Goal: Task Accomplishment & Management: Use online tool/utility

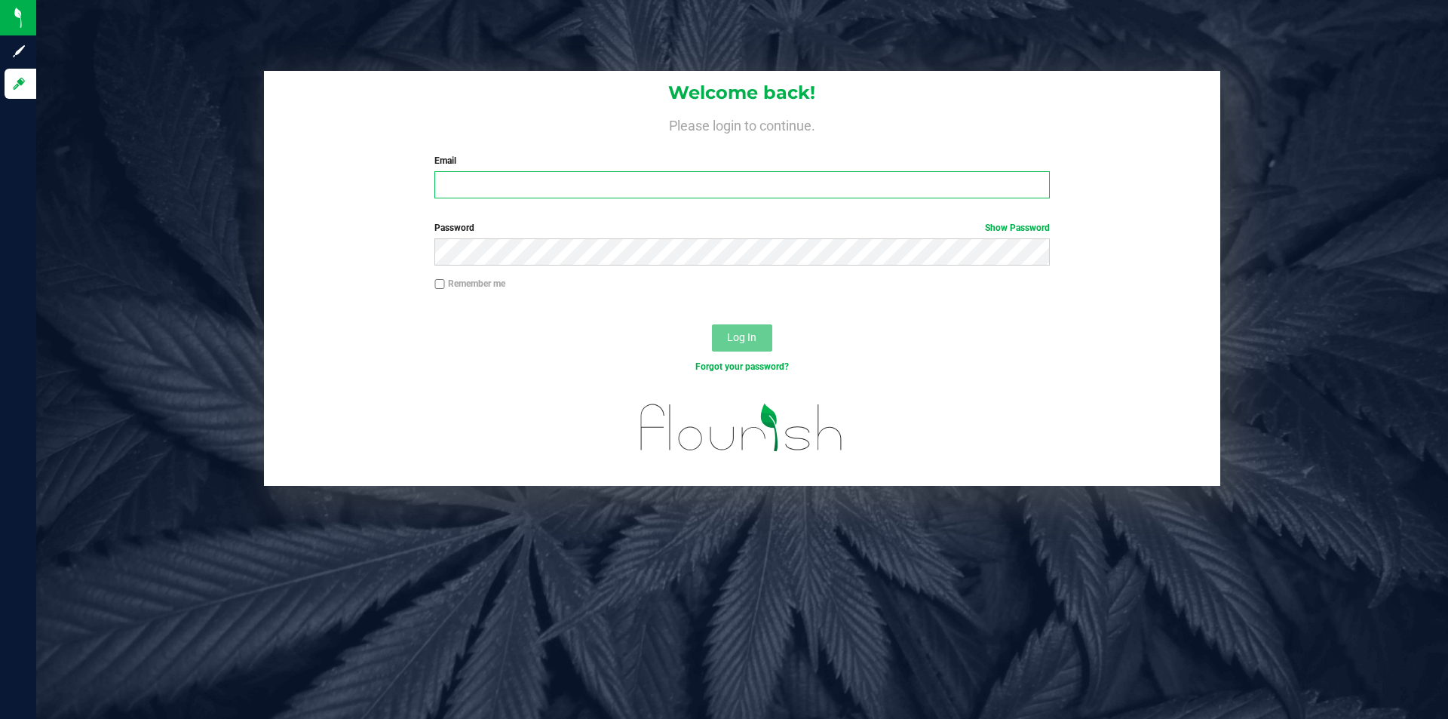
click at [564, 183] on input "Email" at bounding box center [741, 184] width 615 height 27
type input "[EMAIL_ADDRESS][DOMAIN_NAME]"
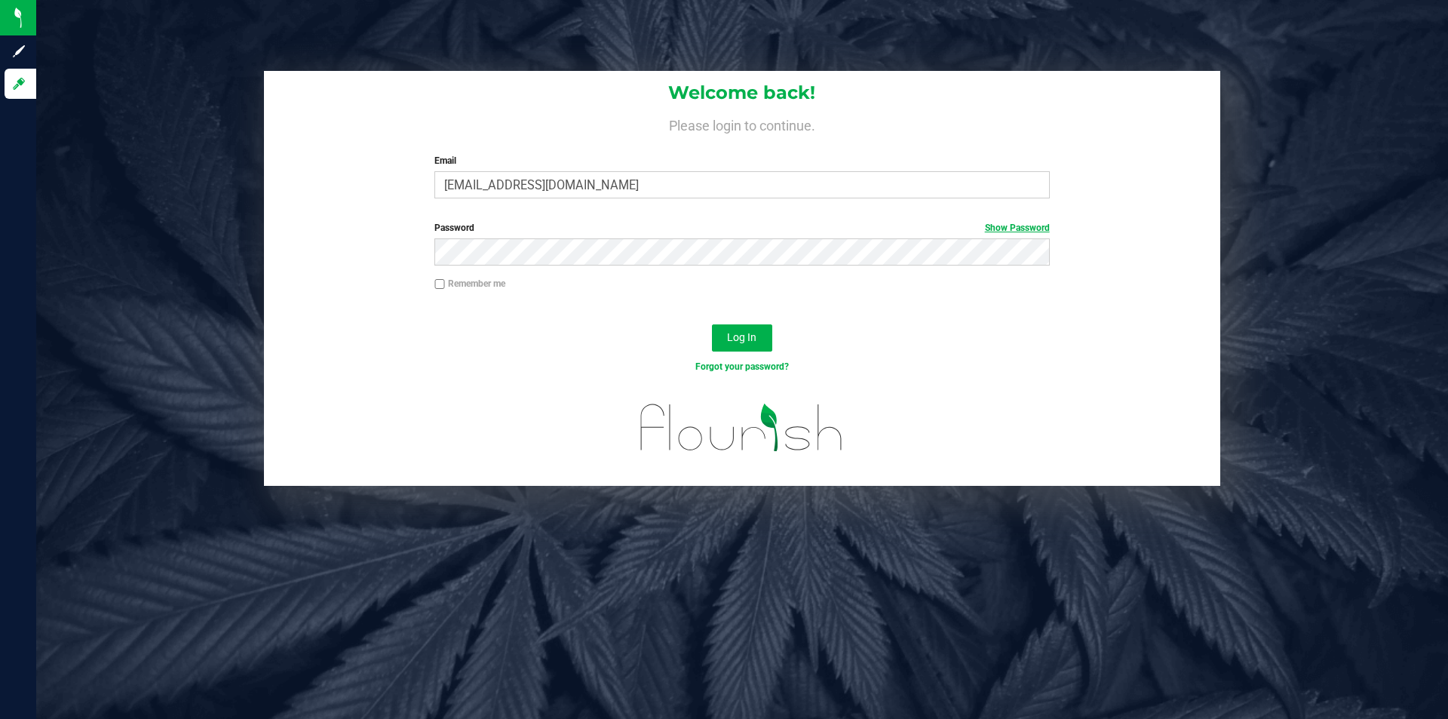
click at [1035, 224] on link "Show Password" at bounding box center [1017, 227] width 65 height 11
click at [741, 333] on span "Log In" at bounding box center [741, 337] width 29 height 12
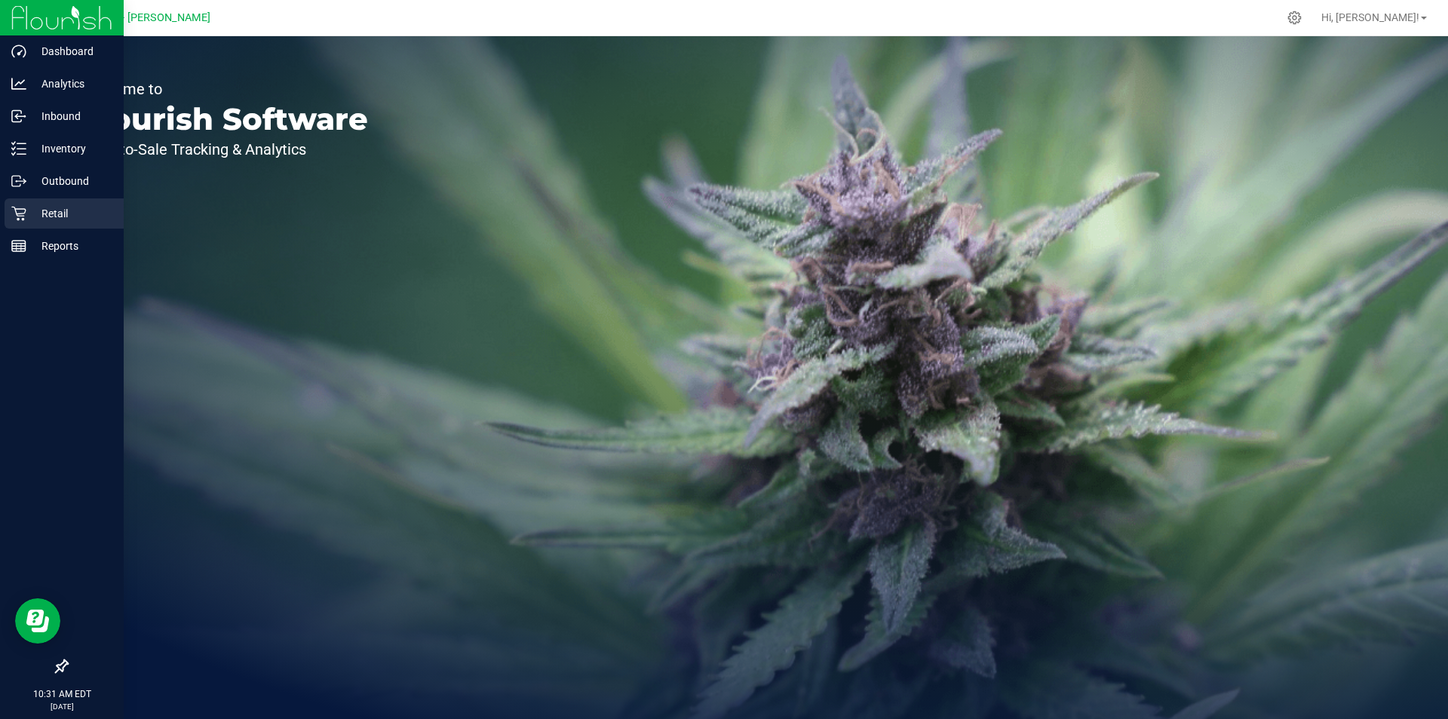
click at [15, 212] on icon at bounding box center [18, 213] width 15 height 15
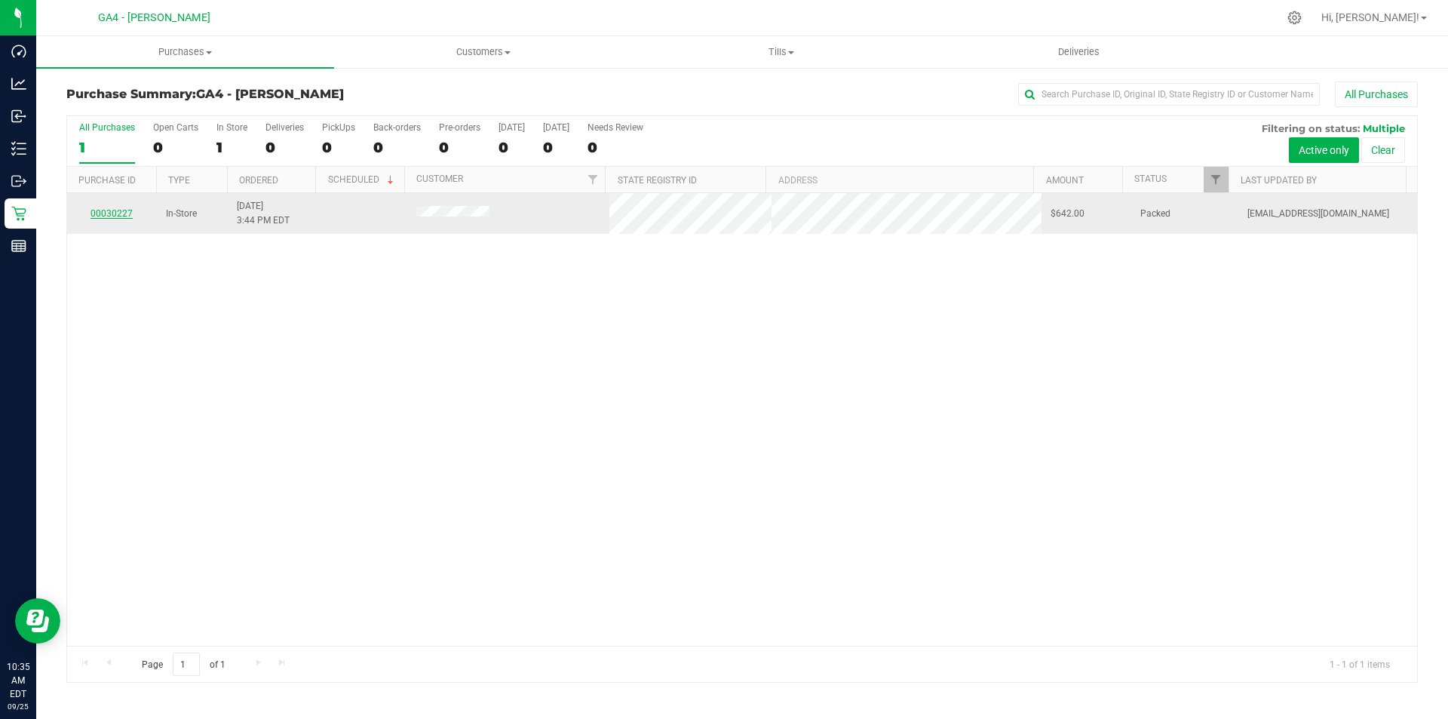
click at [124, 210] on link "00030227" at bounding box center [111, 213] width 42 height 11
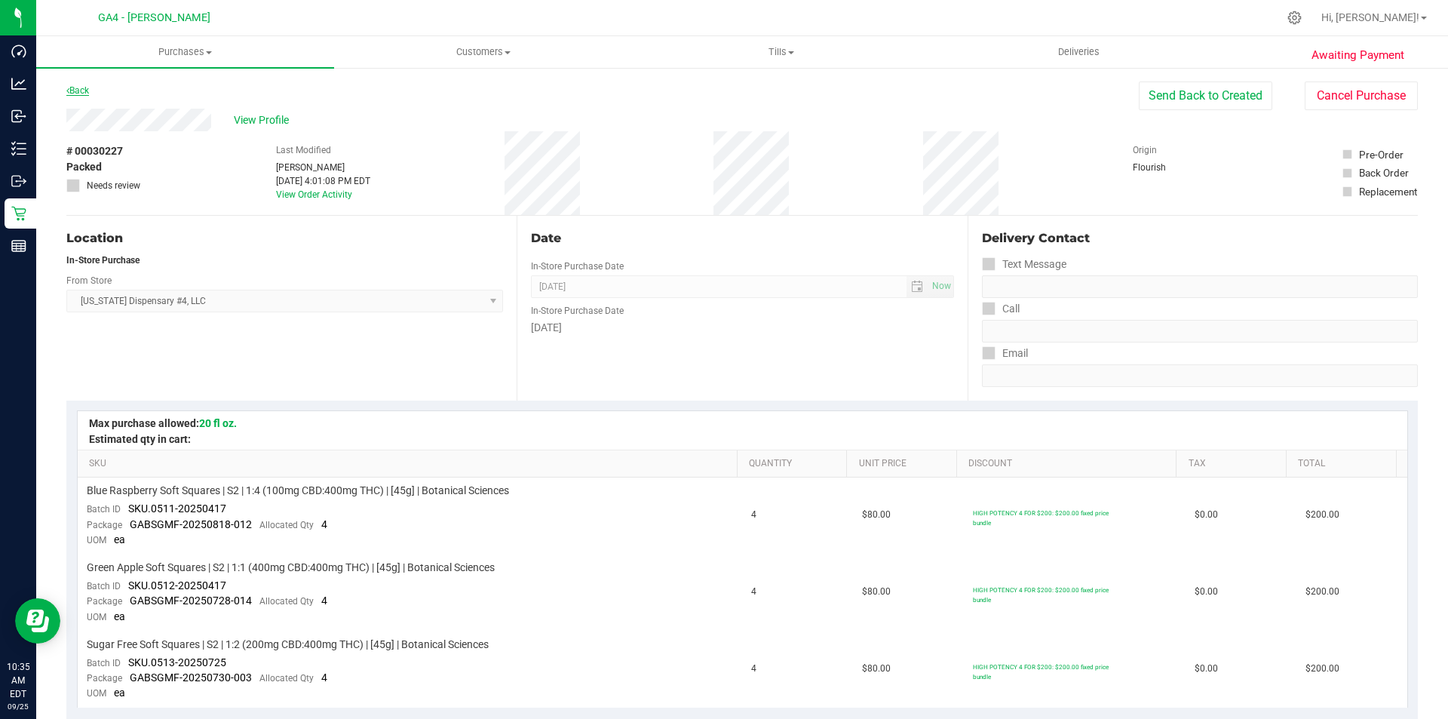
click at [85, 95] on link "Back" at bounding box center [77, 90] width 23 height 11
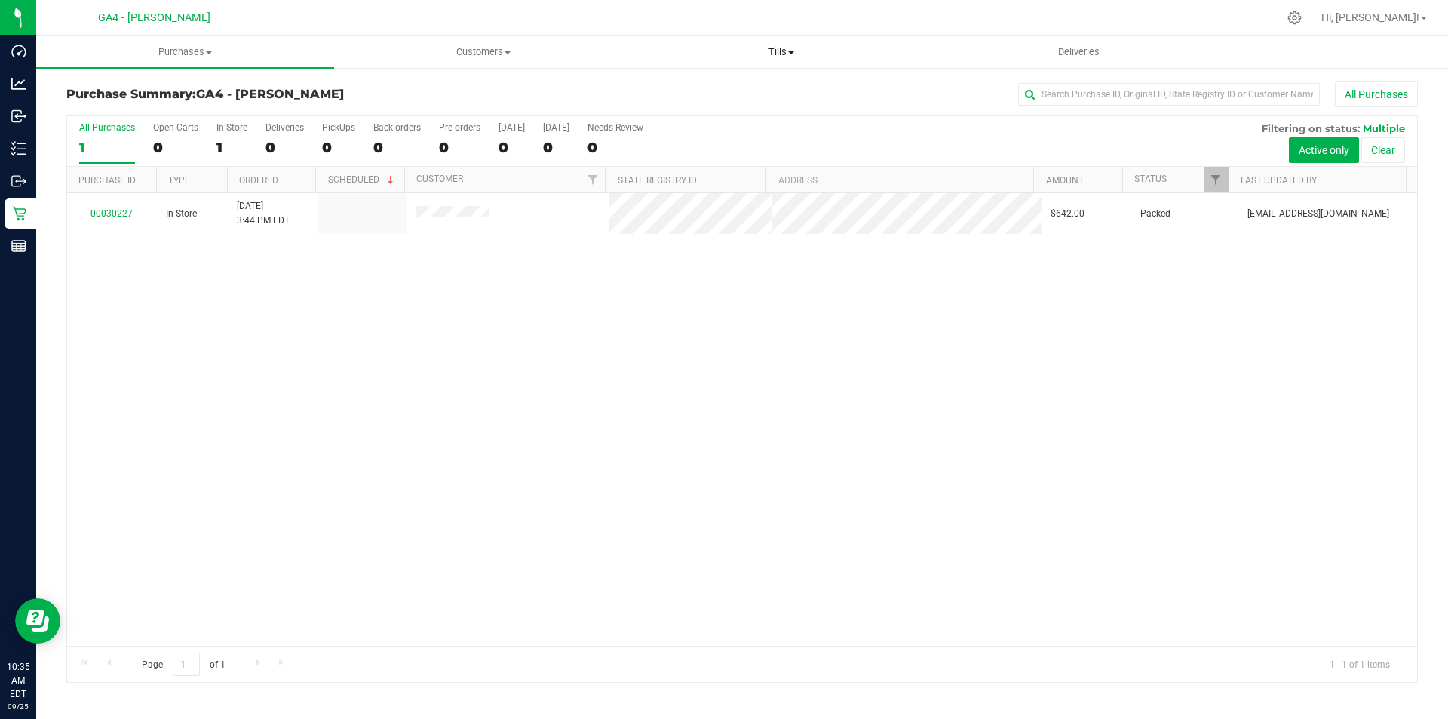
click at [800, 61] on uib-tab-heading "Tills Manage tills Reconcile e-payments" at bounding box center [781, 52] width 296 height 30
click at [756, 94] on li "Manage tills" at bounding box center [781, 91] width 298 height 18
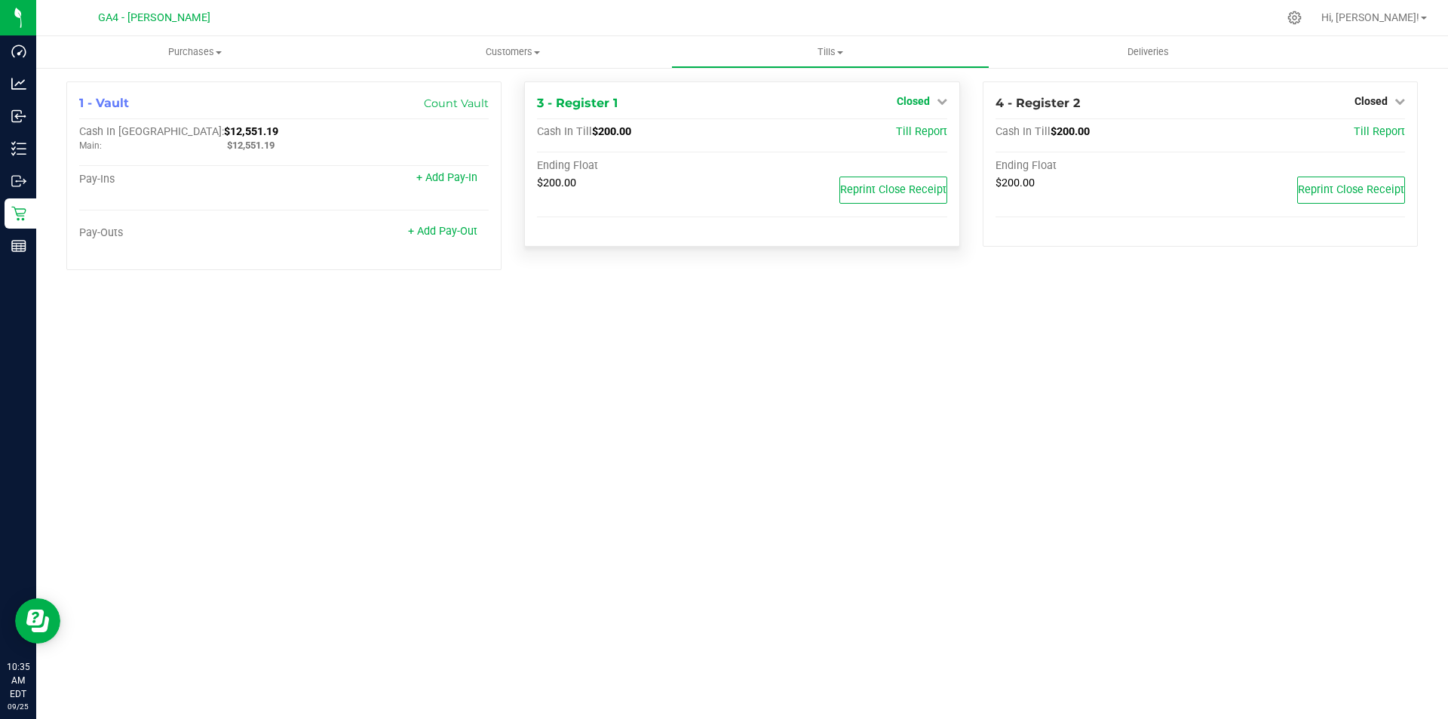
click at [946, 107] on link "Closed" at bounding box center [922, 101] width 51 height 12
click at [912, 136] on link "Open Till" at bounding box center [913, 133] width 40 height 12
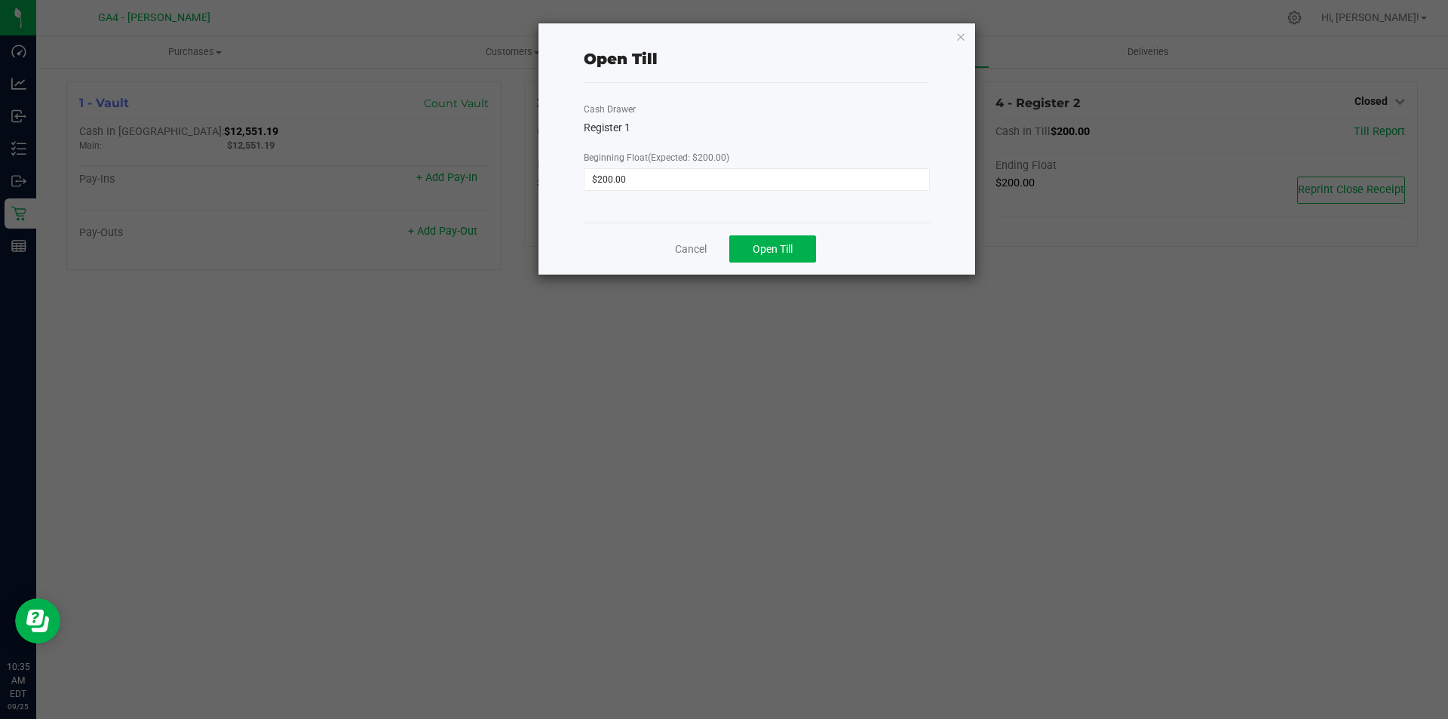
click at [780, 276] on ngb-modal-window "Open Till Cash Drawer Register 1 Beginning Float (Expected: $200.00) $200.00 Ca…" at bounding box center [729, 359] width 1459 height 719
click at [784, 251] on span "Open Till" at bounding box center [773, 249] width 40 height 12
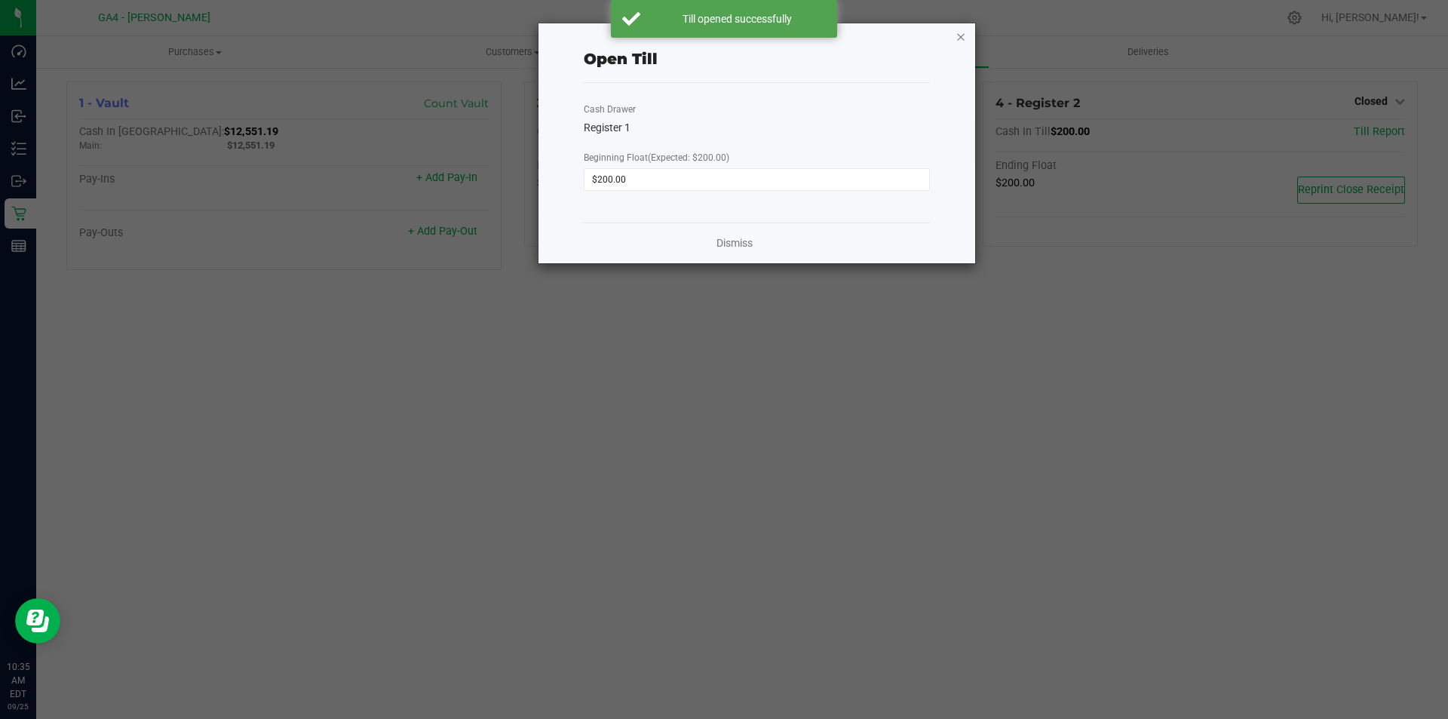
click at [958, 40] on icon "button" at bounding box center [960, 36] width 11 height 18
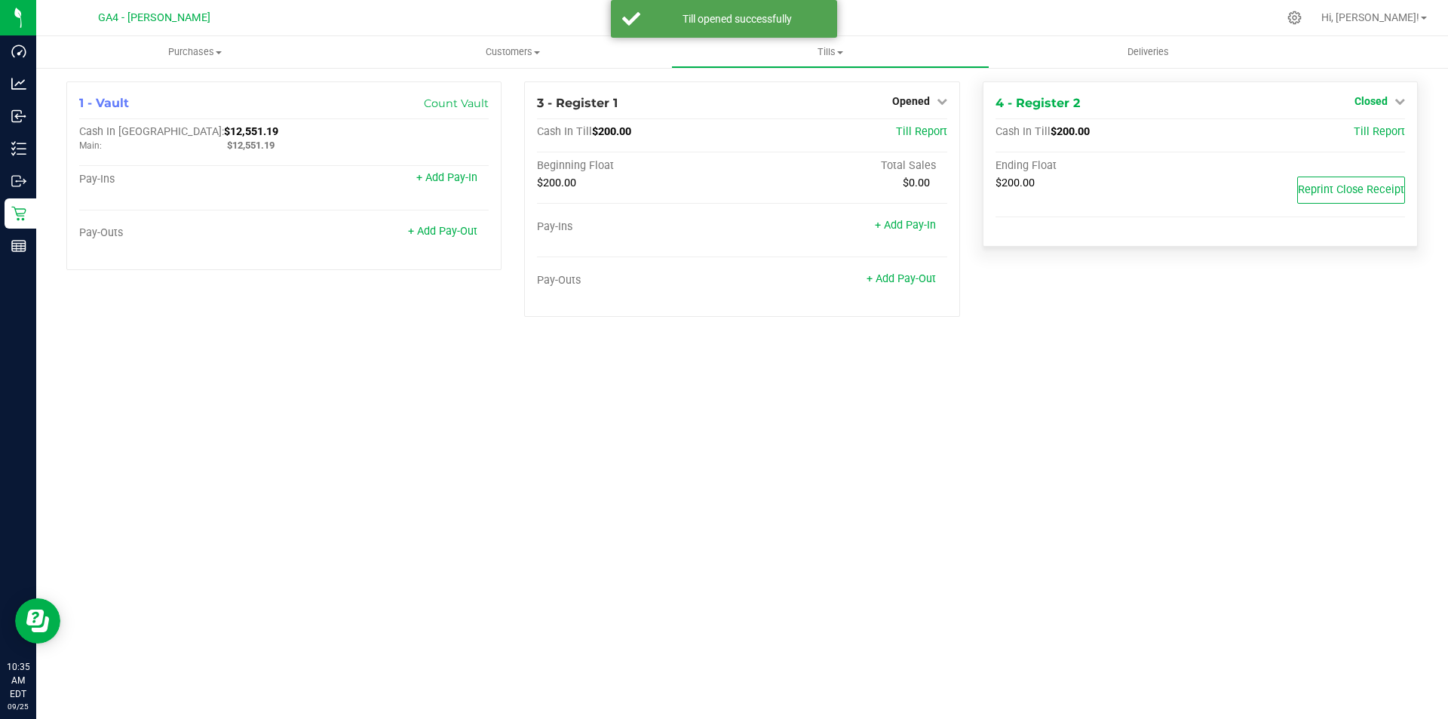
click at [1388, 101] on link "Closed" at bounding box center [1379, 101] width 51 height 12
click at [1354, 131] on link "Open Till" at bounding box center [1370, 133] width 40 height 12
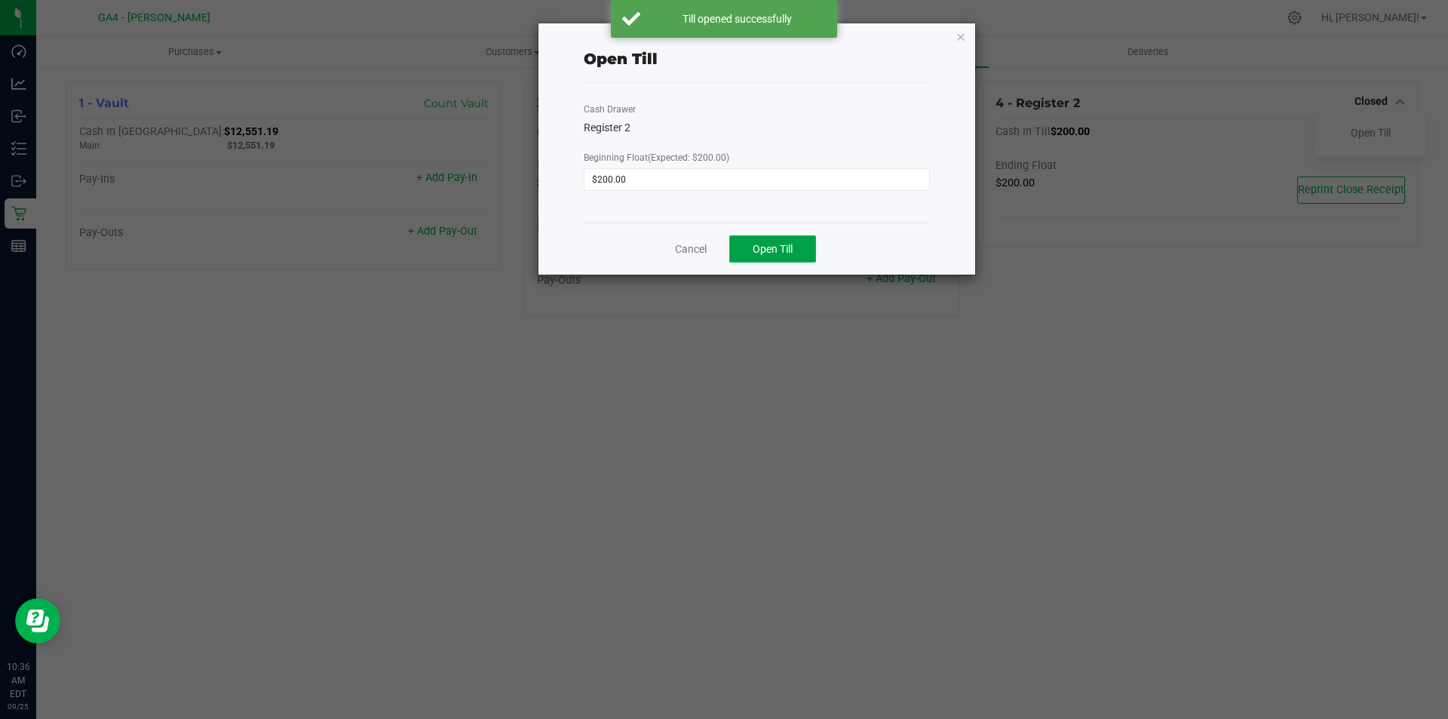
click at [789, 237] on button "Open Till" at bounding box center [772, 248] width 87 height 27
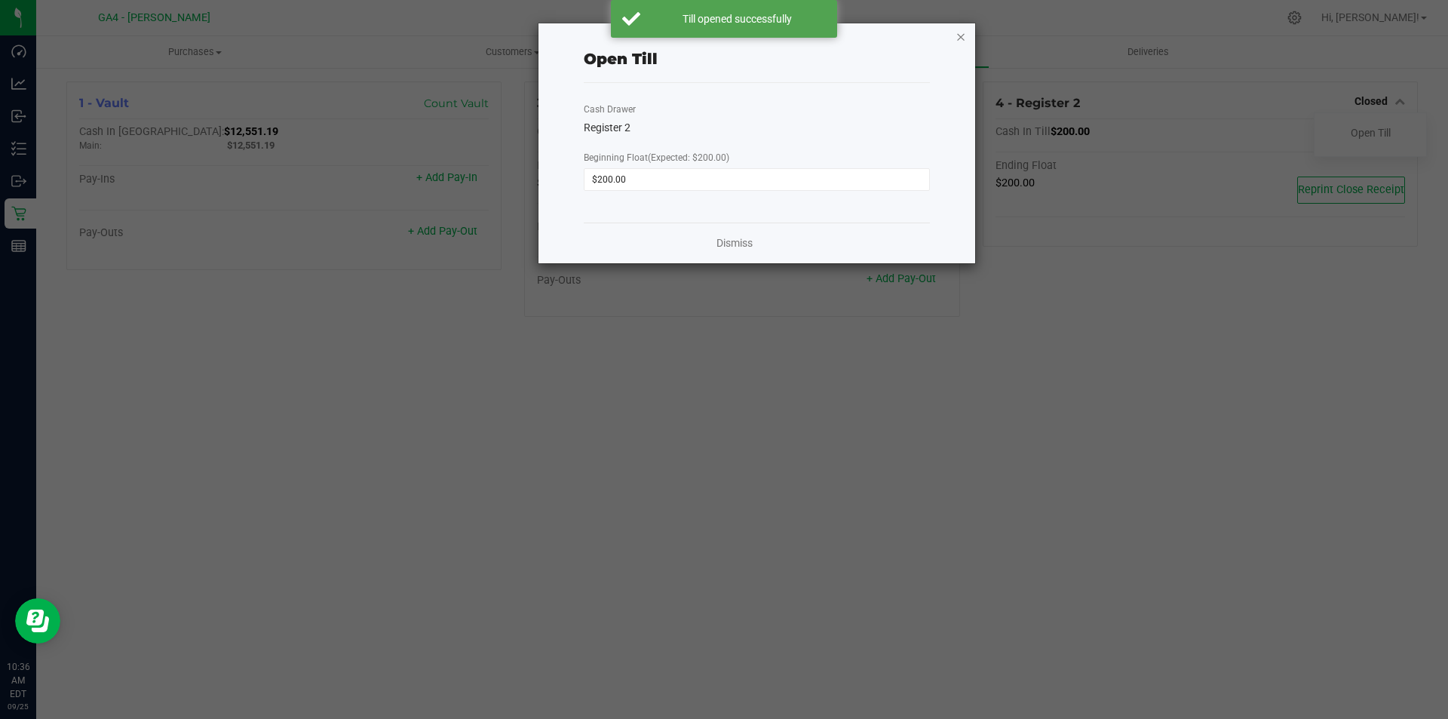
click at [958, 40] on icon "button" at bounding box center [960, 36] width 11 height 18
